Goal: Task Accomplishment & Management: Manage account settings

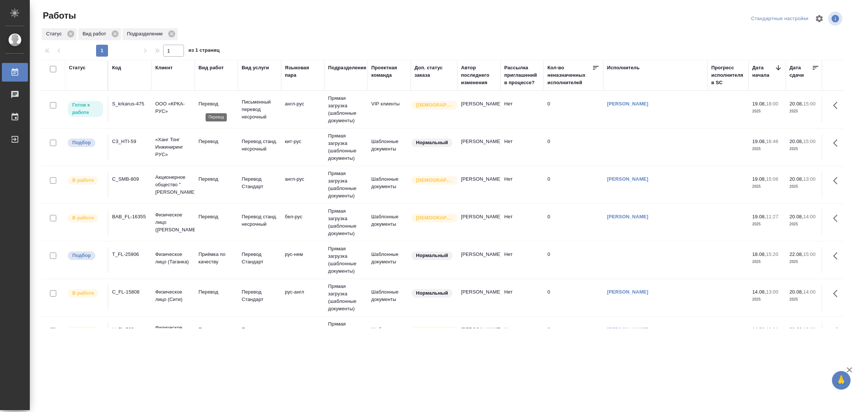
click at [209, 105] on p "Перевод" at bounding box center [216, 103] width 36 height 7
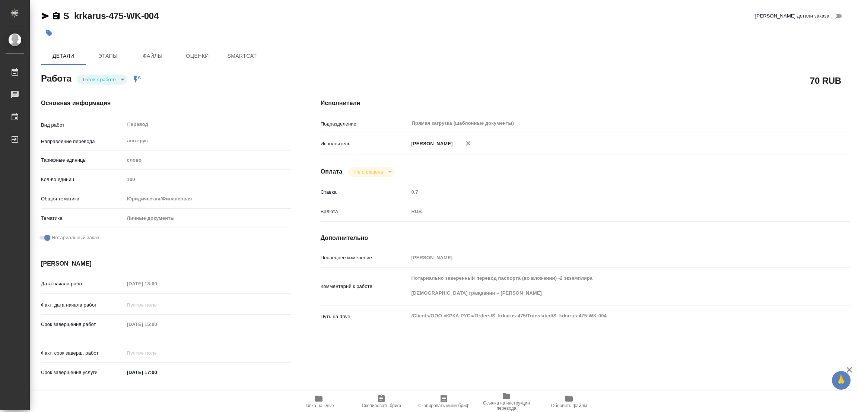
type textarea "x"
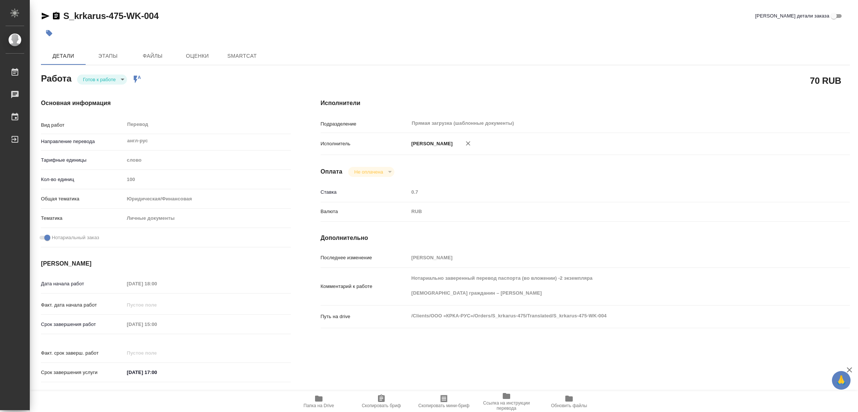
type textarea "x"
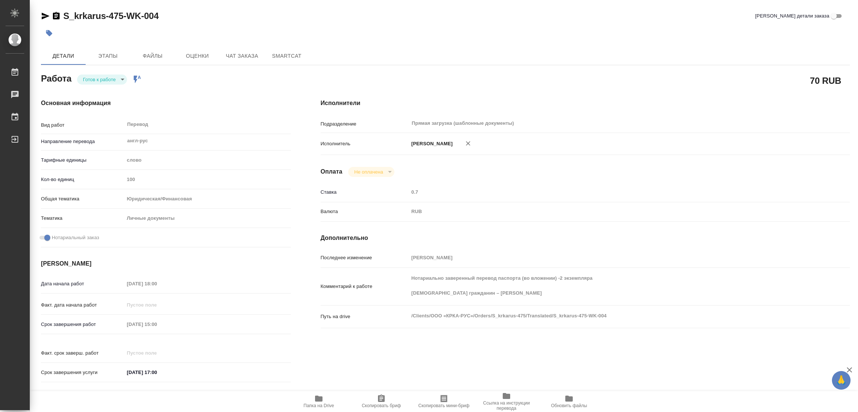
type textarea "x"
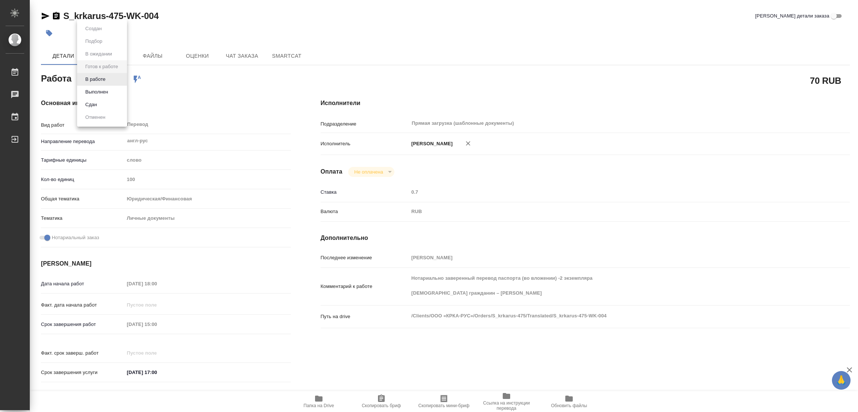
click at [91, 76] on body "🙏 .cls-1 fill:#fff; AWATERA Popova Galina Работы Чаты График Выйти S_krkarus-47…" at bounding box center [429, 206] width 858 height 412
type textarea "x"
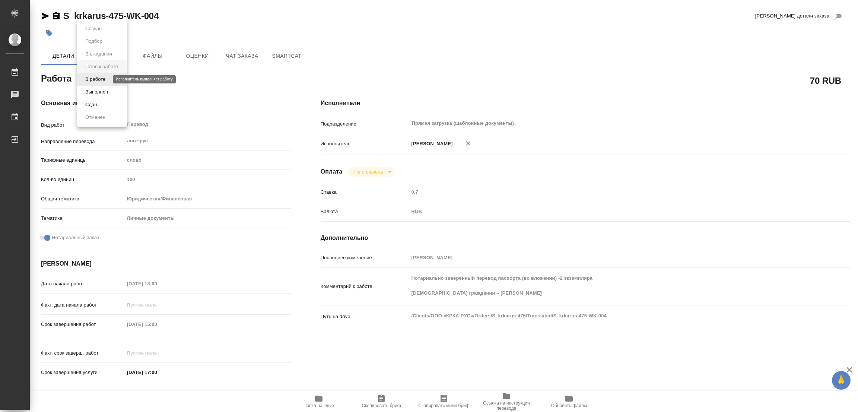
type textarea "x"
click at [91, 76] on button "В работе" at bounding box center [95, 79] width 25 height 8
type textarea "x"
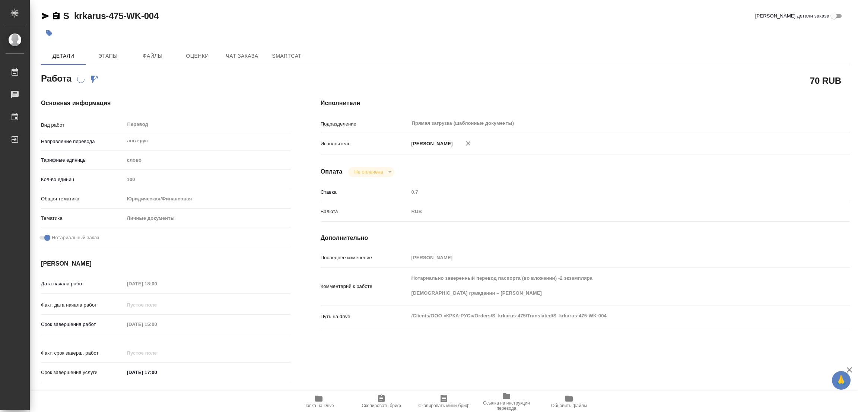
type textarea "x"
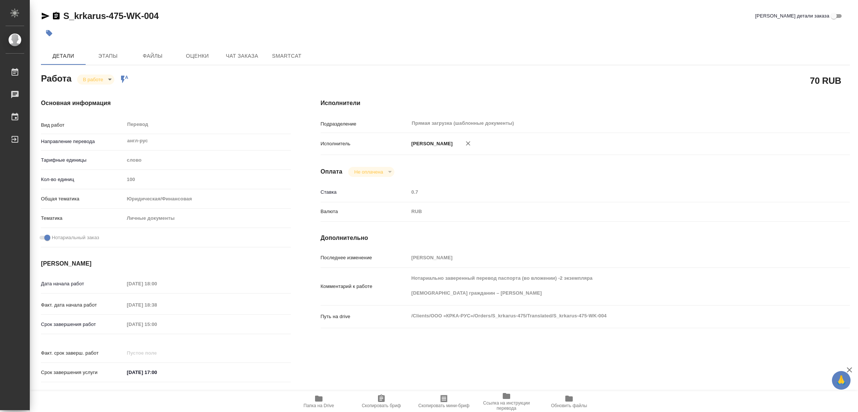
type textarea "x"
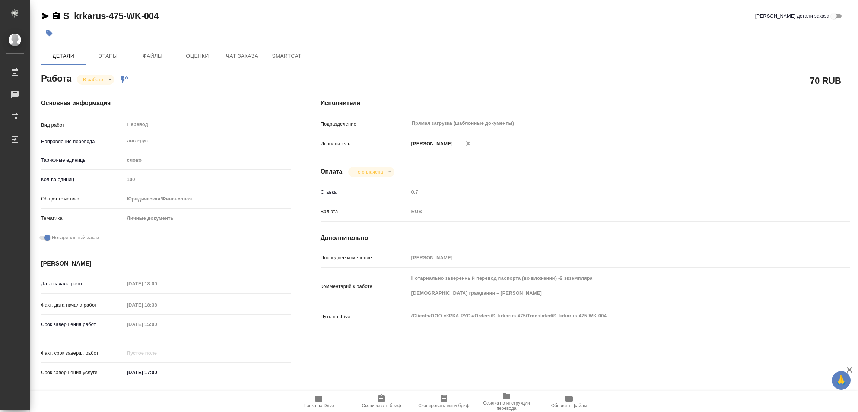
type textarea "x"
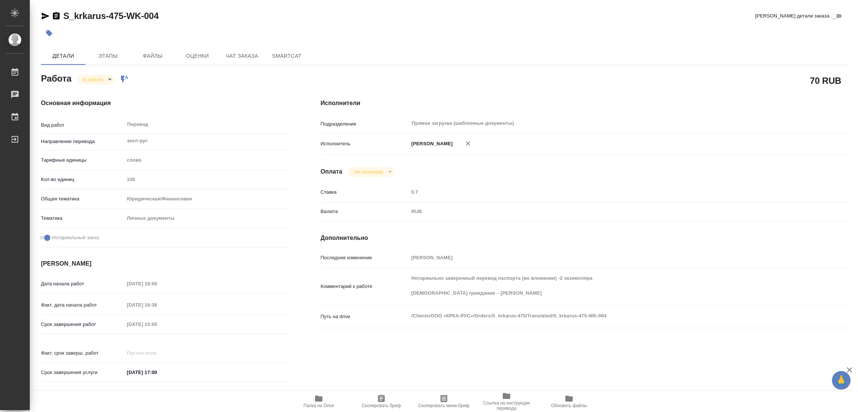
type textarea "x"
click at [321, 402] on icon "button" at bounding box center [318, 398] width 9 height 9
type textarea "x"
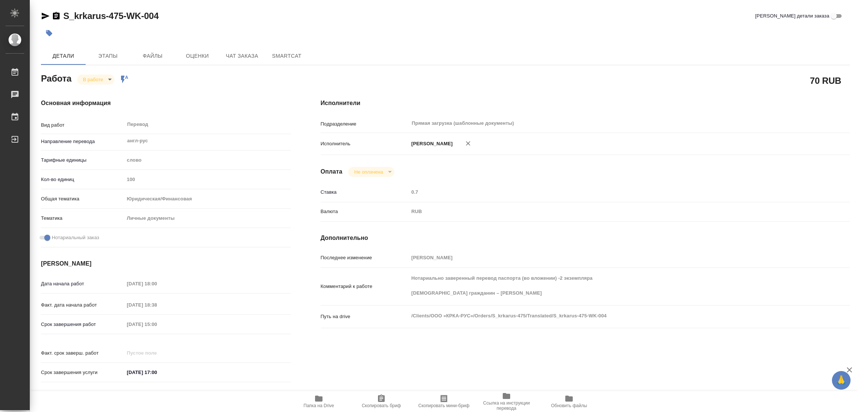
type textarea "x"
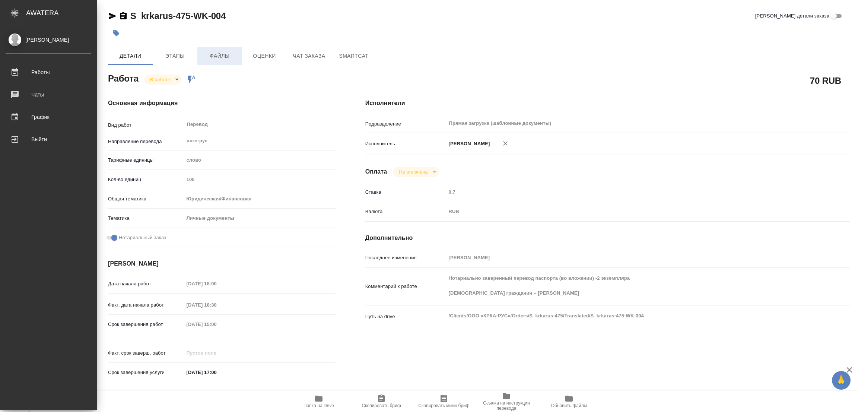
type textarea "x"
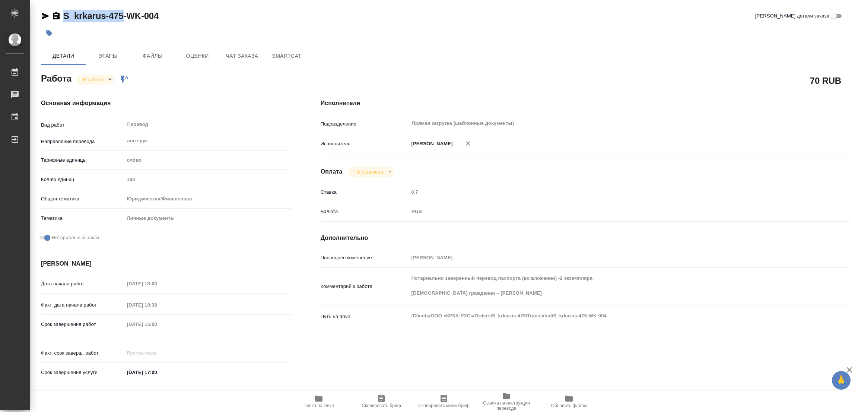
drag, startPoint x: 61, startPoint y: 8, endPoint x: 124, endPoint y: 17, distance: 63.6
click at [124, 17] on div "S_krkarus-475-WK-004 Кратко детали заказа Детали Этапы Файлы Оценки Чат заказа …" at bounding box center [445, 312] width 817 height 625
copy link "S_krkarus-475"
click at [390, 398] on span "Скопировать бриф" at bounding box center [381, 401] width 54 height 14
copy link "S_krkarus-475"
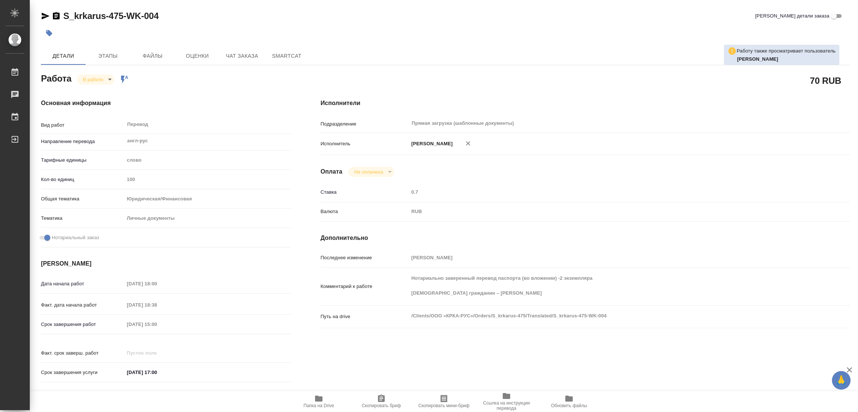
click at [56, 322] on div "Срок завершения работ 20.08.2025 15:00" at bounding box center [166, 324] width 250 height 13
click at [244, 88] on div "Основная информация Вид работ Перевод x ​ Направление перевода англ-рус ​ Тариф…" at bounding box center [166, 243] width 280 height 318
